Goal: Task Accomplishment & Management: Use online tool/utility

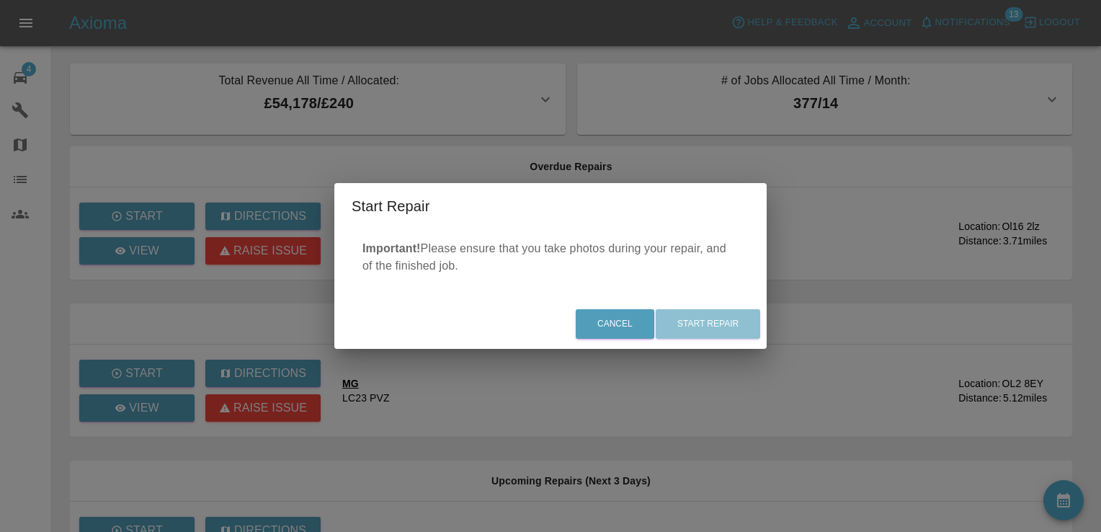
click at [852, 243] on div "Start Repair Important! Please ensure that you take photos during your repair, …" at bounding box center [550, 266] width 1101 height 532
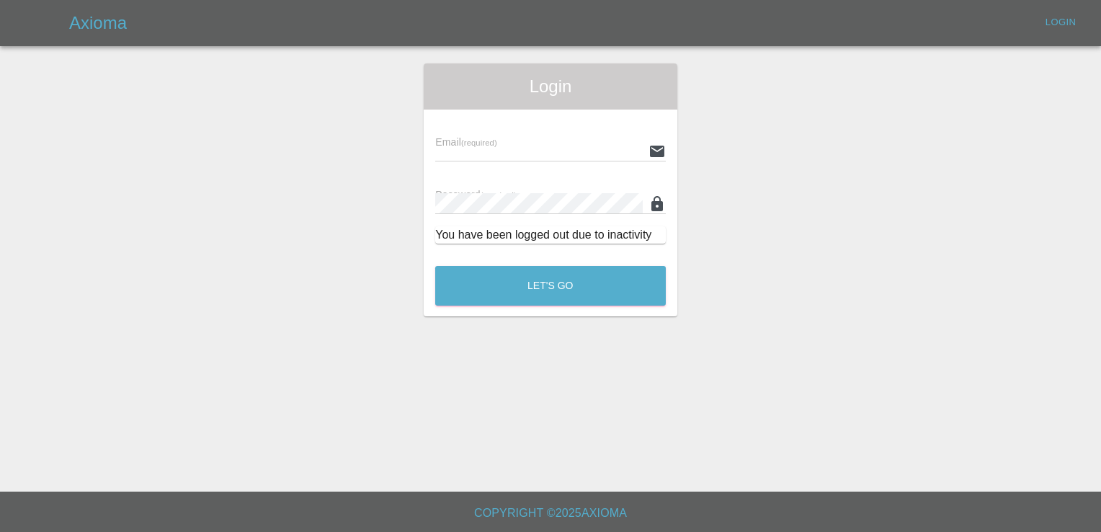
type input "[EMAIL_ADDRESS][DOMAIN_NAME]"
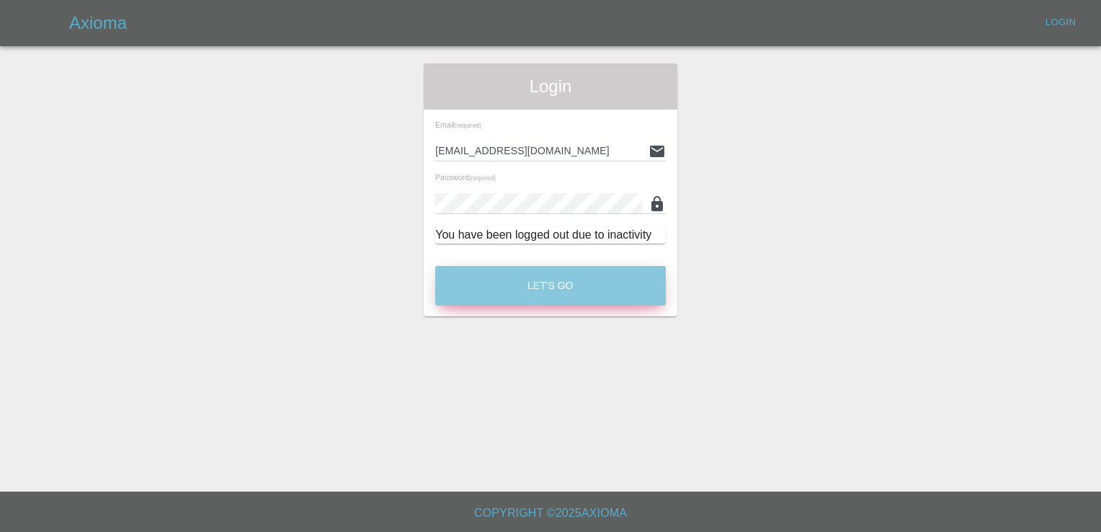
click at [576, 287] on button "Let's Go" at bounding box center [550, 286] width 231 height 40
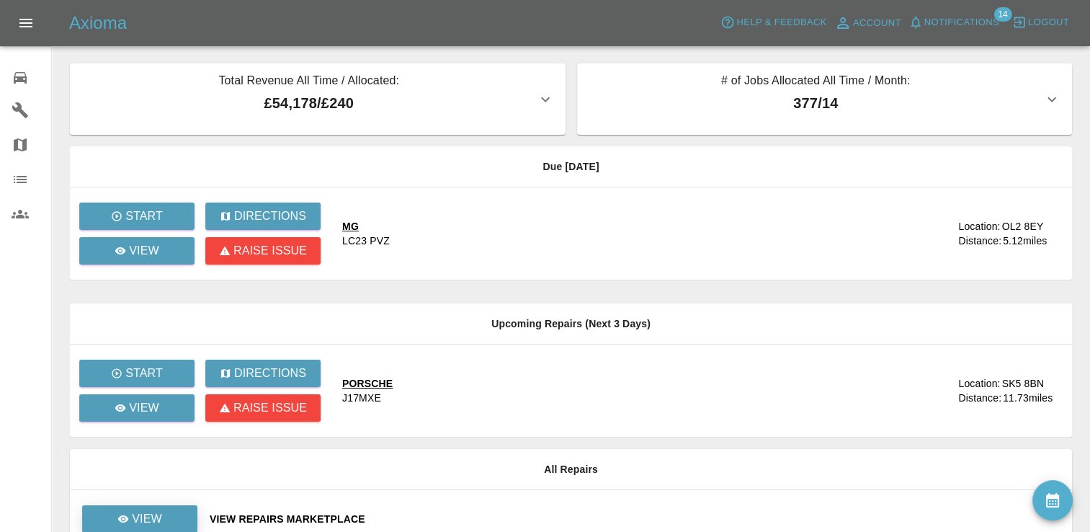
click at [146, 522] on p "View" at bounding box center [147, 518] width 30 height 17
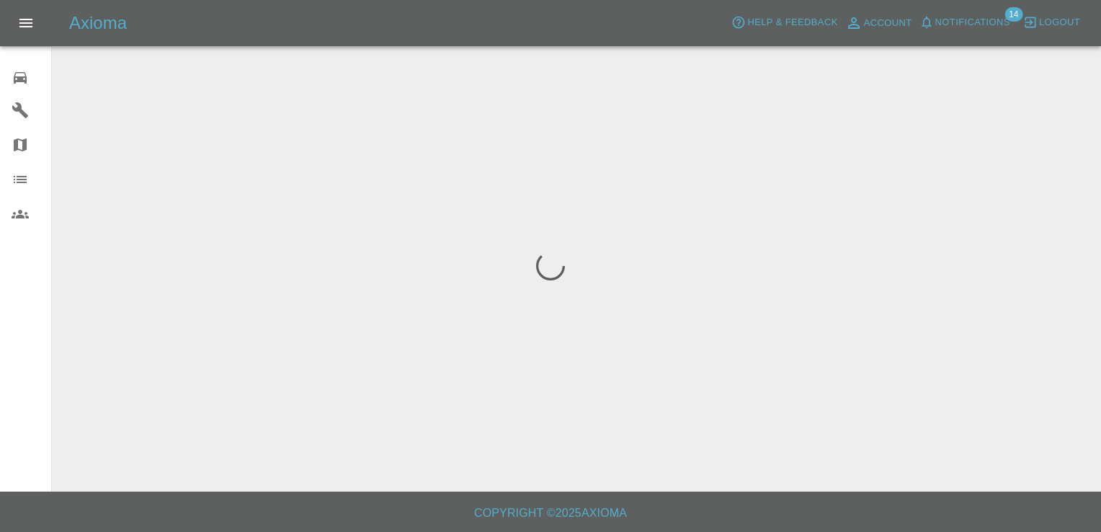
drag, startPoint x: 146, startPoint y: 522, endPoint x: 326, endPoint y: 372, distance: 234.3
click at [326, 372] on div "Axioma Help & Feedback Account Notifications 14 Logout 0 Repair home Garages Ma…" at bounding box center [550, 266] width 1101 height 532
